Goal: Find specific page/section: Find specific page/section

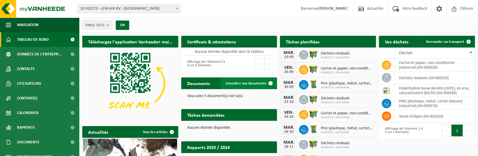
click at [244, 85] on span "Consulter vos documents" at bounding box center [246, 84] width 41 height 4
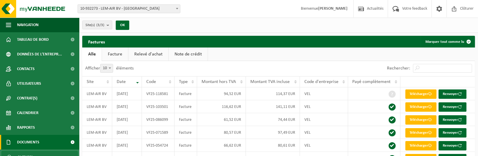
click at [123, 51] on link "Facture" at bounding box center [115, 55] width 26 height 14
click at [153, 50] on link "Relevé d'achat" at bounding box center [149, 55] width 40 height 14
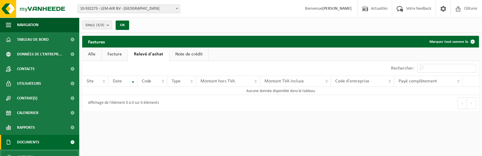
click at [184, 52] on link "Note de crédit" at bounding box center [188, 55] width 39 height 14
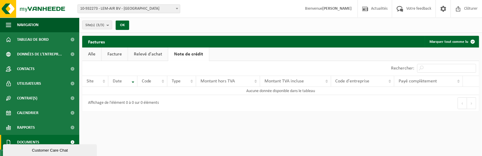
click at [155, 53] on link "Relevé d'achat" at bounding box center [148, 55] width 40 height 14
click at [131, 53] on link "Relevé d'achat" at bounding box center [148, 55] width 41 height 14
click at [111, 54] on link "Facture" at bounding box center [115, 55] width 26 height 14
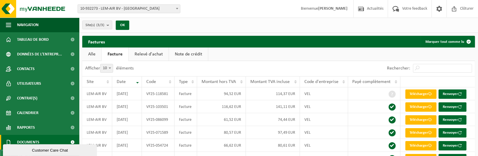
click at [101, 54] on link "Alle" at bounding box center [91, 55] width 19 height 14
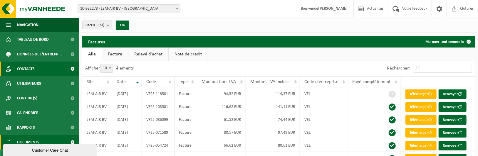
click at [47, 73] on link "Contacts" at bounding box center [39, 69] width 79 height 15
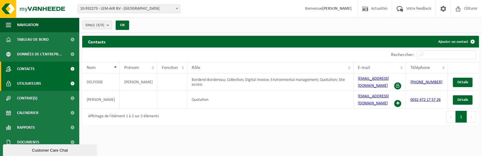
click at [45, 81] on link "Utilisateurs" at bounding box center [39, 83] width 79 height 15
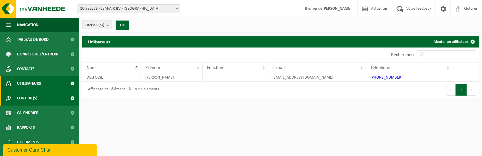
click at [40, 96] on link "Contrat(s)" at bounding box center [39, 98] width 79 height 15
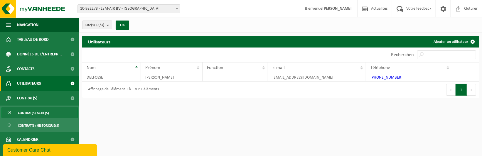
click at [38, 112] on span "Contrat(s) actif(s)" at bounding box center [33, 113] width 31 height 11
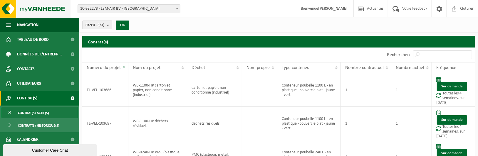
click at [49, 10] on img at bounding box center [35, 9] width 70 height 18
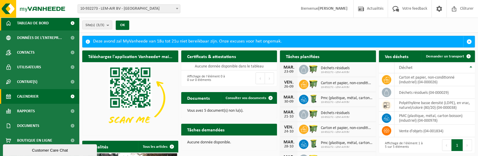
scroll to position [23, 0]
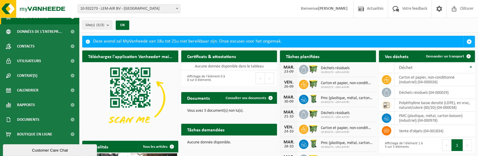
click at [310, 9] on span "Bienvenue ANTOINE DELFOSSE" at bounding box center [324, 8] width 58 height 17
click at [328, 9] on strong "[PERSON_NAME]" at bounding box center [332, 8] width 29 height 4
click at [441, 8] on span at bounding box center [439, 8] width 9 height 17
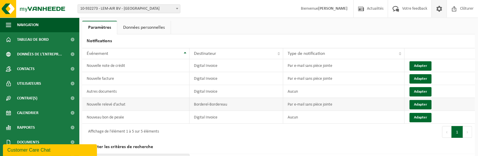
click at [331, 109] on td "Par e-mail sans pièce jointe" at bounding box center [343, 104] width 121 height 13
click at [340, 92] on td "Aucun" at bounding box center [343, 91] width 121 height 13
click at [291, 83] on td "Par e-mail sans pièce jointe" at bounding box center [343, 78] width 121 height 13
click at [292, 87] on td "Aucun" at bounding box center [343, 91] width 121 height 13
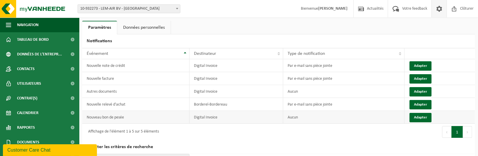
click at [300, 121] on td "Aucun" at bounding box center [343, 117] width 121 height 13
click at [159, 31] on link "Données personnelles" at bounding box center [143, 28] width 53 height 14
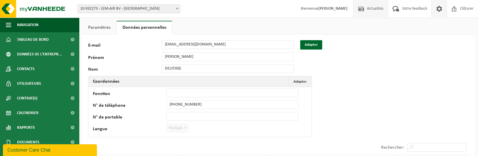
click at [378, 12] on span "Actualités" at bounding box center [374, 8] width 19 height 17
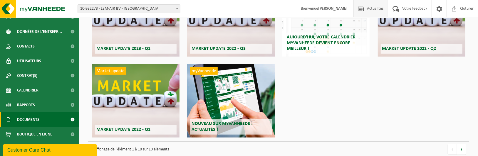
click at [36, 120] on span "Documents" at bounding box center [28, 119] width 22 height 15
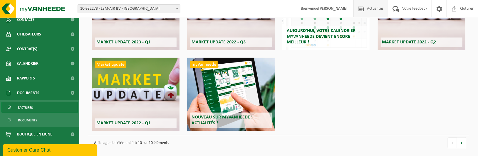
scroll to position [167, 0]
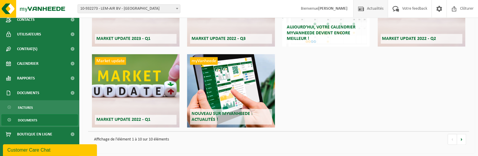
click at [27, 120] on span "Documents" at bounding box center [27, 120] width 19 height 11
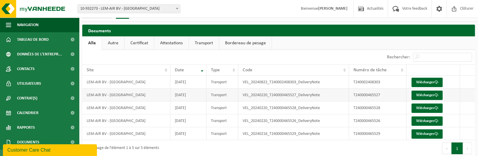
scroll to position [17, 0]
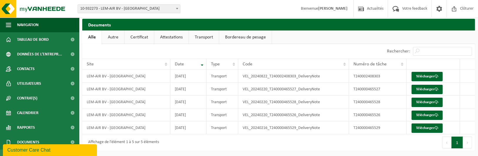
click at [111, 42] on link "Autre" at bounding box center [113, 38] width 22 height 14
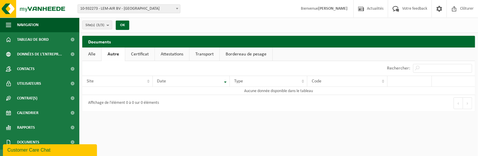
scroll to position [0, 0]
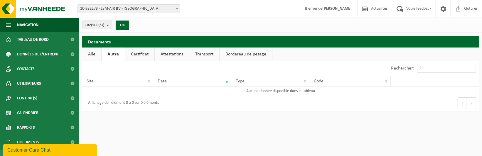
click at [152, 57] on link "Certificat" at bounding box center [139, 55] width 29 height 14
click at [185, 58] on link "Attestations" at bounding box center [171, 55] width 34 height 14
click at [214, 55] on link "Transport" at bounding box center [205, 55] width 30 height 14
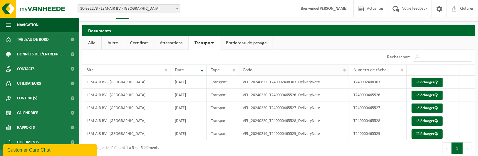
scroll to position [17, 0]
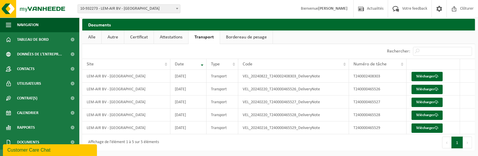
click at [253, 35] on link "Bordereau de pesage" at bounding box center [246, 38] width 53 height 14
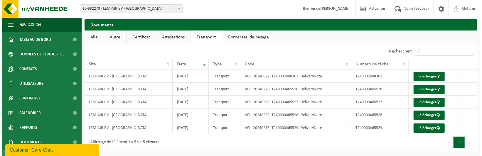
scroll to position [0, 0]
